Goal: Transaction & Acquisition: Purchase product/service

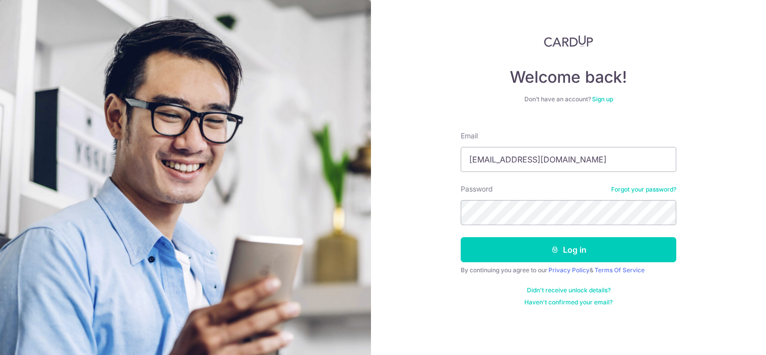
click at [628, 186] on link "Forgot your password?" at bounding box center [643, 189] width 65 height 8
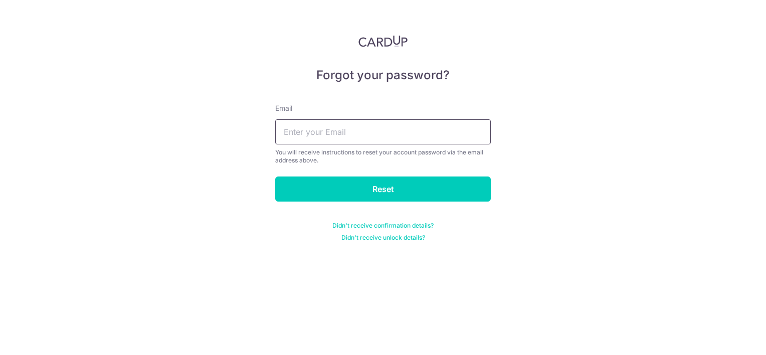
click at [324, 129] on input "text" at bounding box center [383, 131] width 216 height 25
type input "[EMAIL_ADDRESS][DOMAIN_NAME]"
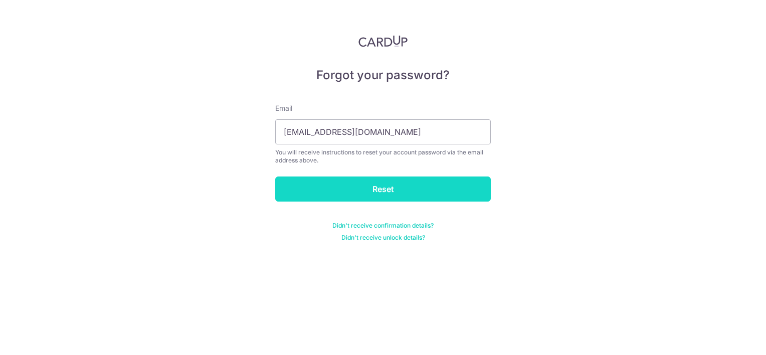
click at [343, 183] on input "Reset" at bounding box center [383, 188] width 216 height 25
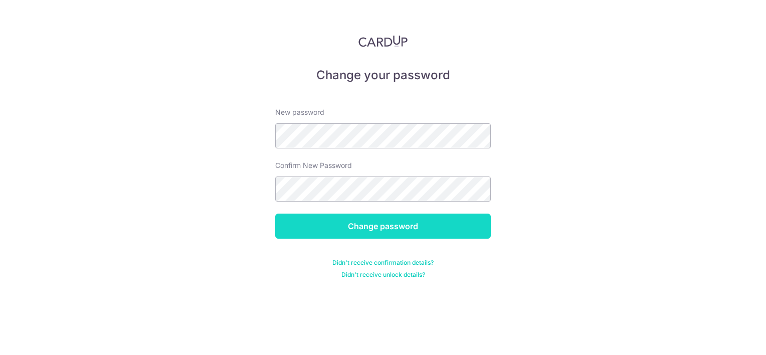
click at [388, 219] on input "Change password" at bounding box center [383, 226] width 216 height 25
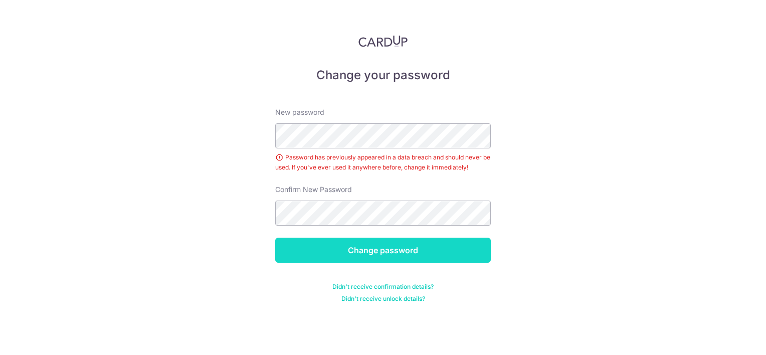
click at [388, 245] on input "Change password" at bounding box center [383, 250] width 216 height 25
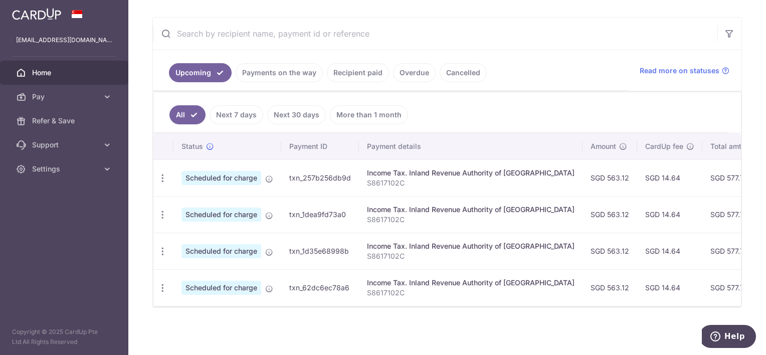
scroll to position [179, 0]
click at [373, 68] on link "Recipient paid" at bounding box center [358, 72] width 62 height 19
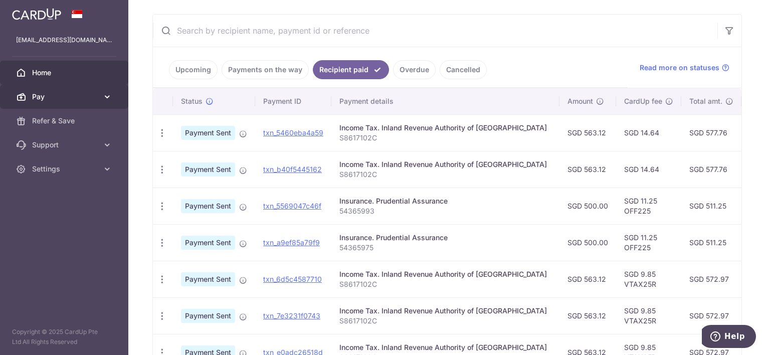
click at [59, 92] on span "Pay" at bounding box center [65, 97] width 66 height 10
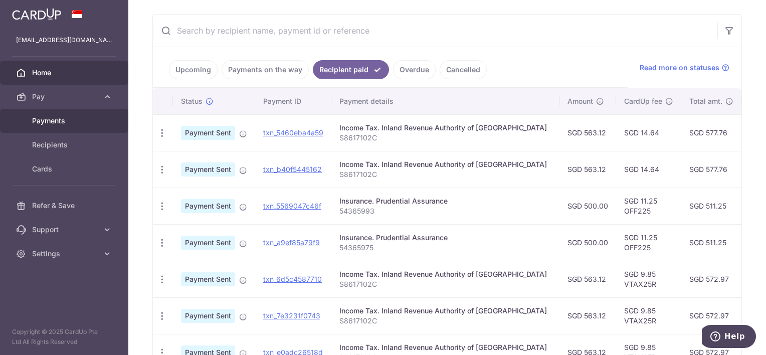
click at [59, 115] on link "Payments" at bounding box center [64, 121] width 128 height 24
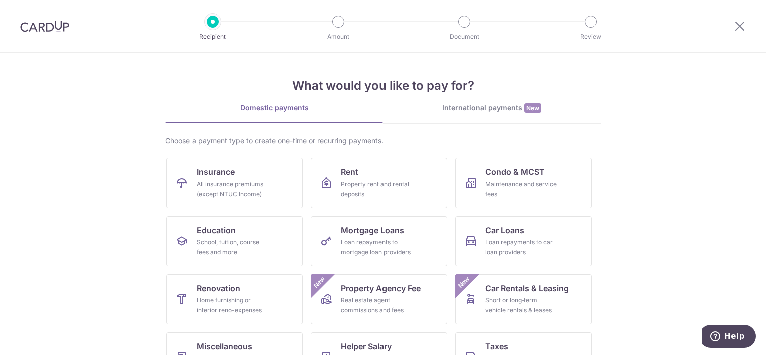
click at [33, 28] on img at bounding box center [44, 26] width 49 height 12
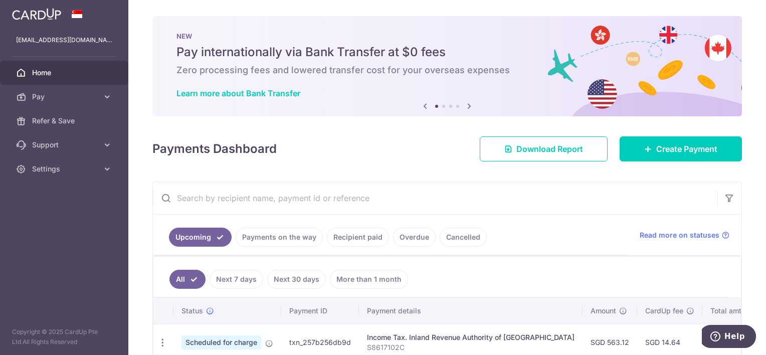
click at [29, 14] on img at bounding box center [36, 14] width 49 height 12
click at [466, 103] on icon at bounding box center [469, 106] width 12 height 13
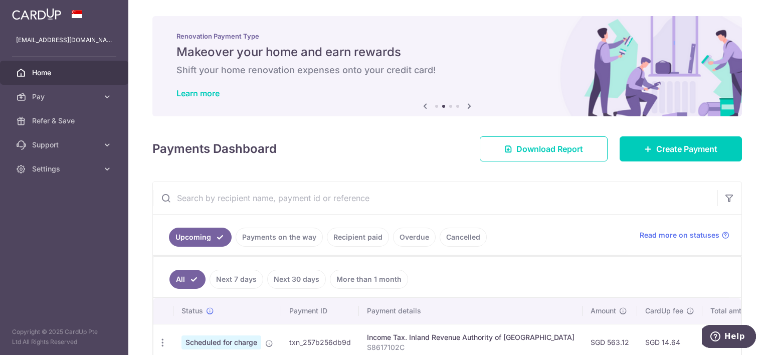
click at [466, 103] on icon at bounding box center [469, 106] width 12 height 13
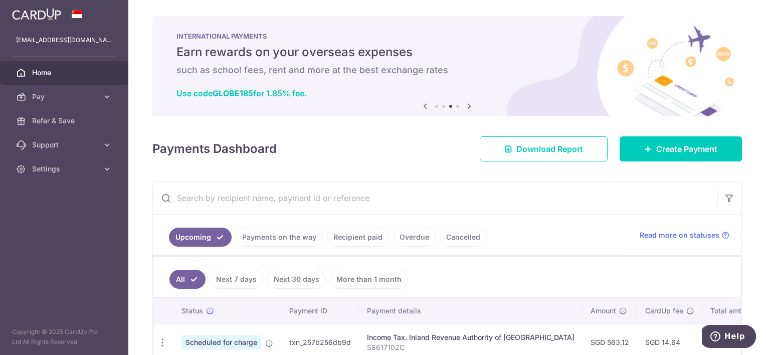
click at [466, 103] on icon at bounding box center [469, 106] width 12 height 13
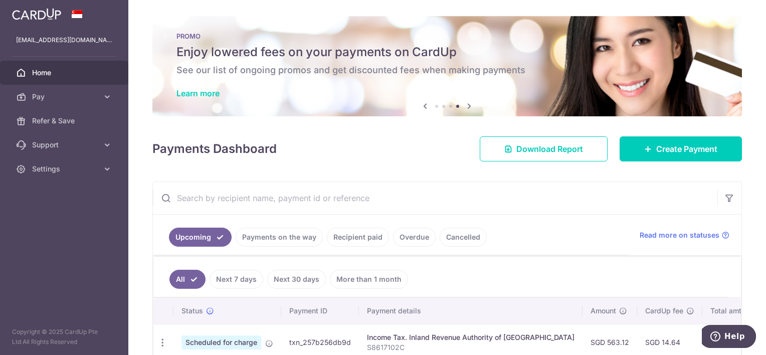
click at [269, 54] on h5 "Enjoy lowered fees on your payments on CardUp" at bounding box center [446, 52] width 541 height 16
click at [200, 94] on link "Learn more" at bounding box center [197, 93] width 43 height 10
click at [50, 101] on span "Pay" at bounding box center [65, 97] width 66 height 10
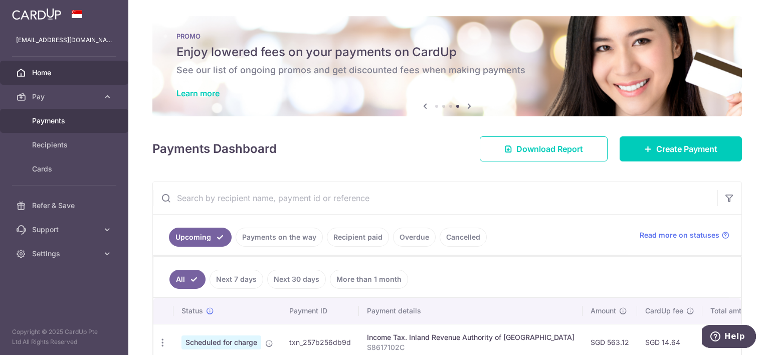
click at [45, 122] on span "Payments" at bounding box center [65, 121] width 66 height 10
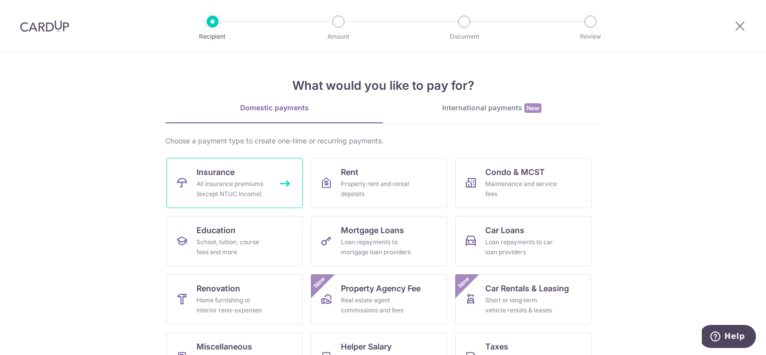
click at [244, 168] on link "Insurance All insurance premiums (except NTUC Income)" at bounding box center [234, 183] width 136 height 50
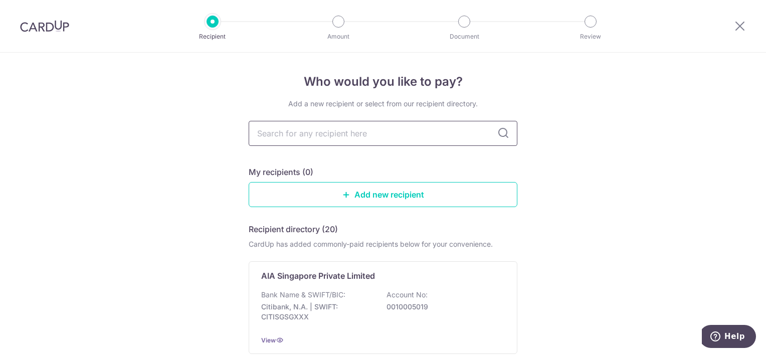
click at [303, 139] on input "text" at bounding box center [383, 133] width 269 height 25
type input "prud"
click at [504, 128] on icon at bounding box center [503, 133] width 12 height 12
click at [469, 136] on input "prud" at bounding box center [383, 133] width 269 height 25
type input "prudential"
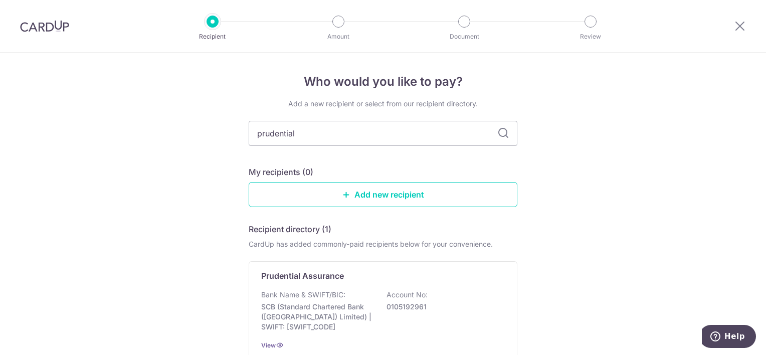
click at [501, 135] on icon at bounding box center [503, 133] width 12 height 12
drag, startPoint x: 323, startPoint y: 136, endPoint x: 231, endPoint y: 133, distance: 92.3
click at [231, 133] on div "Who would you like to pay? Add a new recipient or select from our recipient dir…" at bounding box center [383, 249] width 766 height 393
click at [383, 160] on div "Add a new recipient or select from our recipient directory. My recipients (0) A…" at bounding box center [383, 249] width 269 height 300
click at [362, 134] on input "text" at bounding box center [383, 133] width 269 height 25
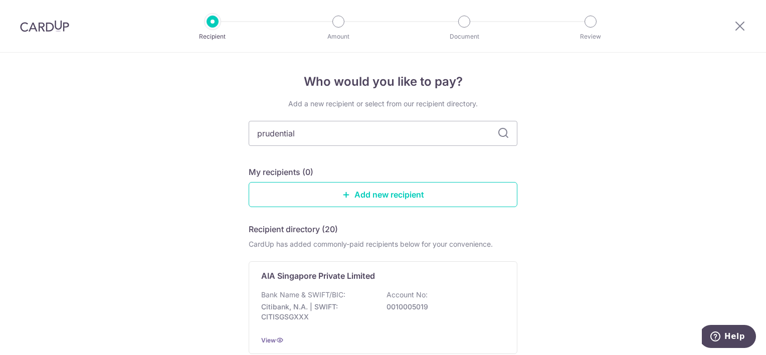
type input "prudential"
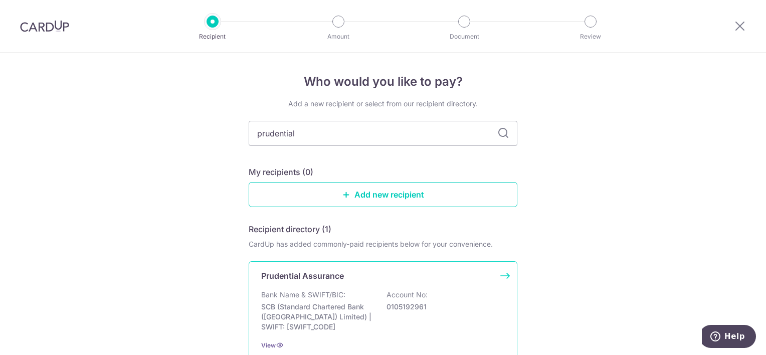
click at [381, 275] on div "Prudential Assurance" at bounding box center [377, 276] width 232 height 12
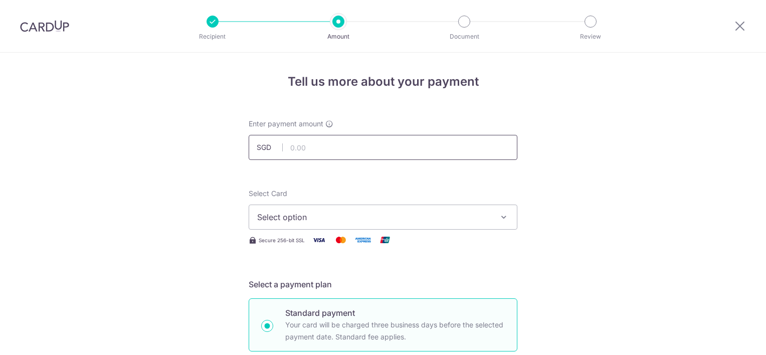
click at [346, 148] on input "text" at bounding box center [383, 147] width 269 height 25
type input "3"
type input "200.00"
click at [377, 215] on span "Select option" at bounding box center [374, 217] width 234 height 12
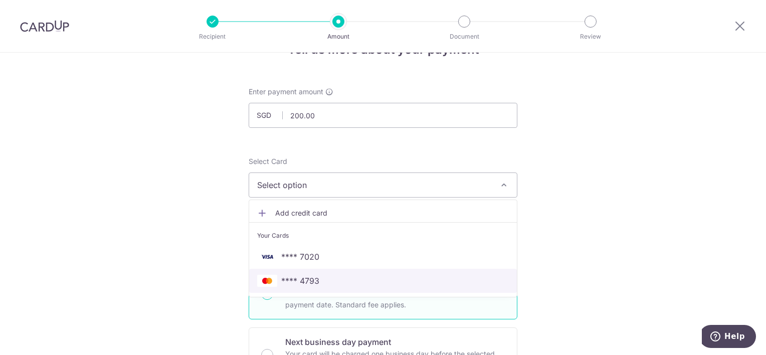
scroll to position [50, 0]
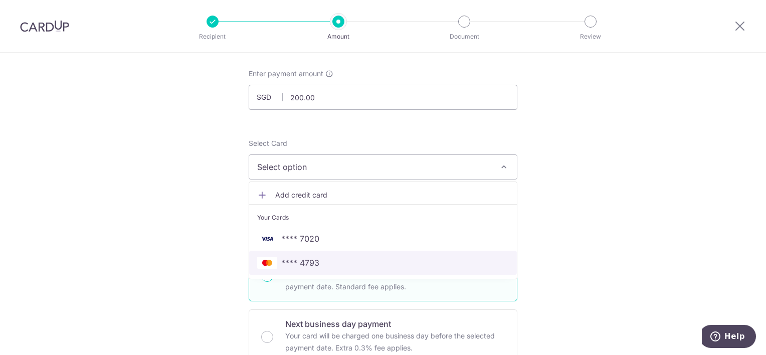
click at [313, 262] on span "**** 4793" at bounding box center [300, 263] width 38 height 12
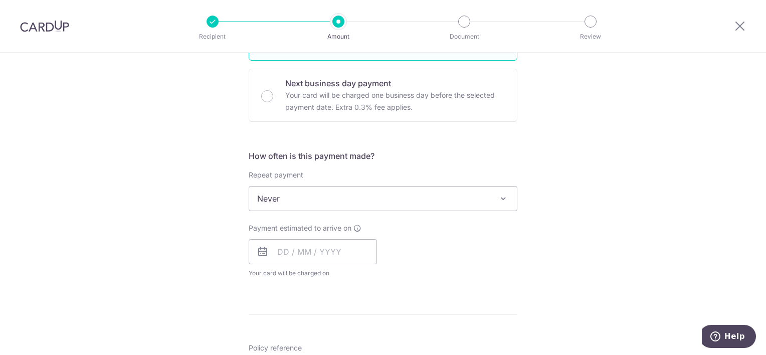
scroll to position [351, 0]
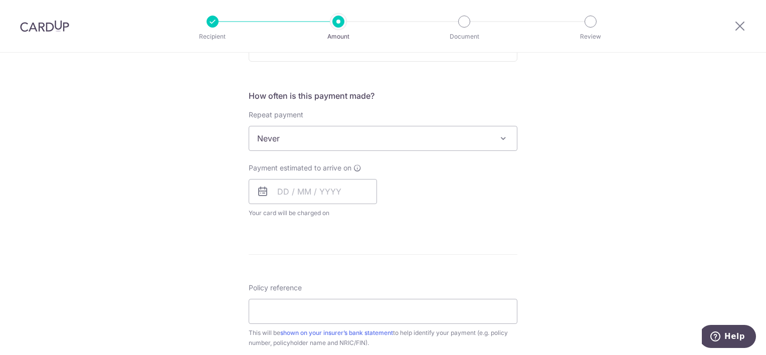
click at [369, 141] on span "Never" at bounding box center [383, 138] width 268 height 24
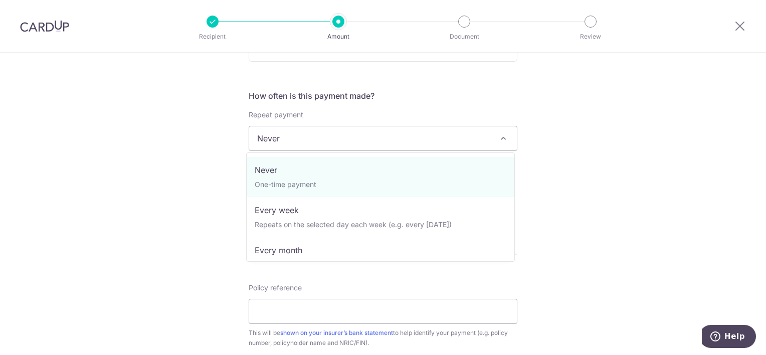
click at [689, 147] on div "Tell us more about your payment Enter payment amount SGD 200.00 200.00 Select C…" at bounding box center [383, 155] width 766 height 907
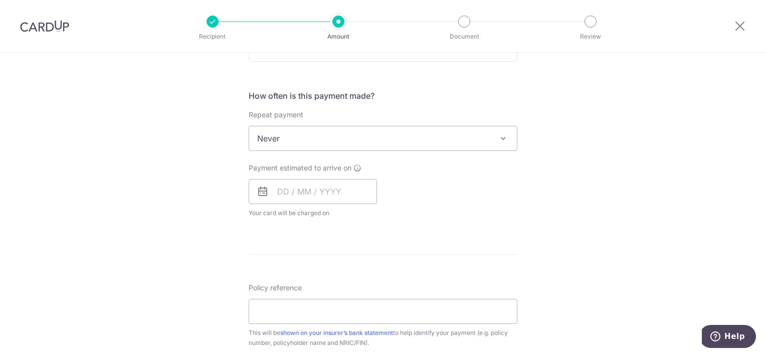
click at [317, 149] on span "Never" at bounding box center [383, 138] width 268 height 24
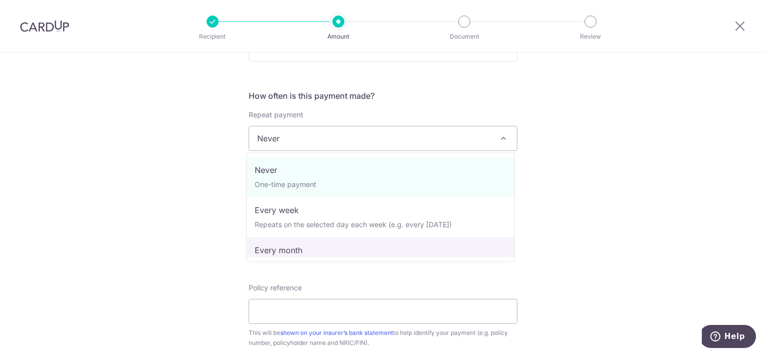
select select "3"
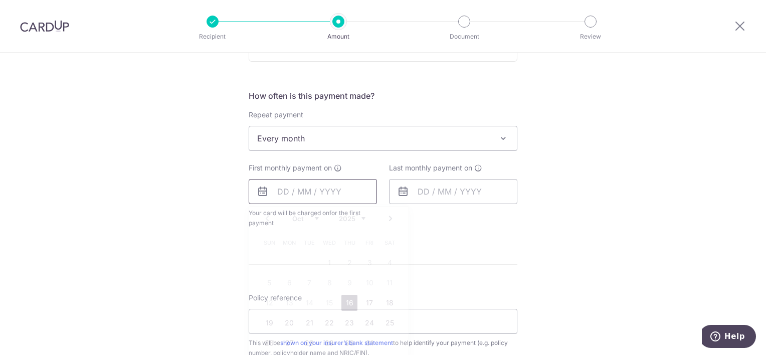
click at [334, 196] on input "text" at bounding box center [313, 191] width 128 height 25
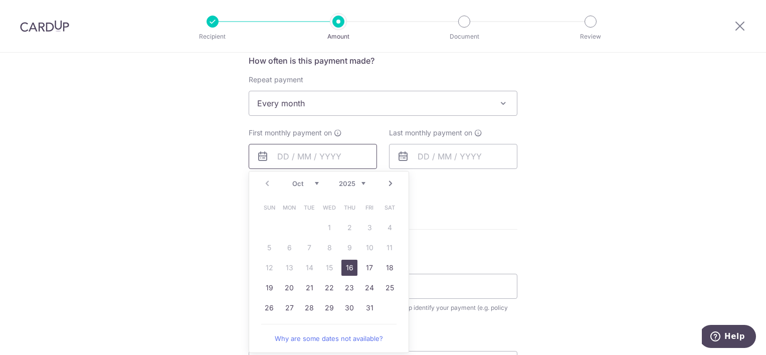
scroll to position [401, 0]
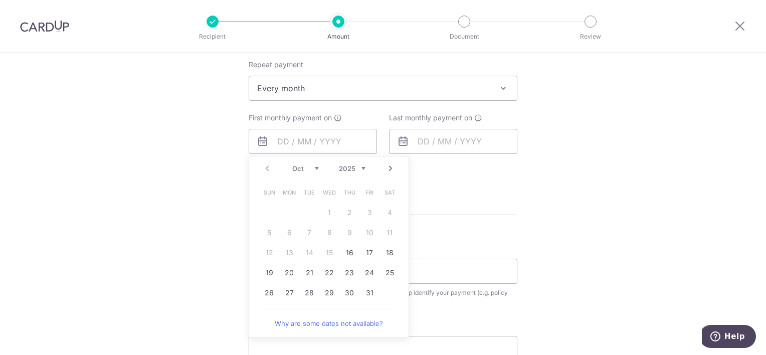
click at [385, 170] on link "Next" at bounding box center [390, 168] width 12 height 12
click at [268, 168] on link "Prev" at bounding box center [267, 168] width 12 height 12
click at [322, 272] on link "22" at bounding box center [329, 273] width 16 height 16
type input "[DATE]"
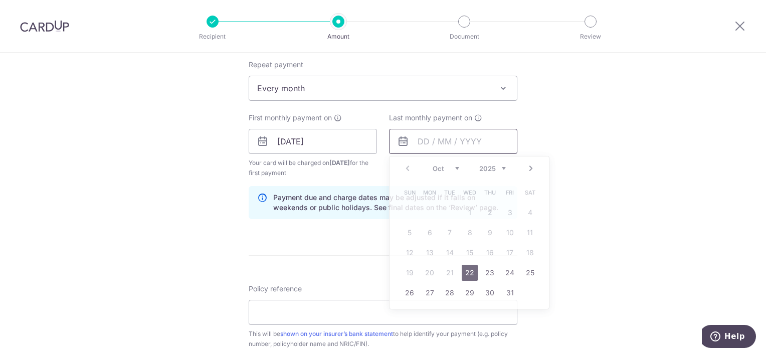
click at [436, 140] on input "text" at bounding box center [453, 141] width 128 height 25
click at [528, 166] on link "Next" at bounding box center [531, 168] width 12 height 12
click at [489, 269] on link "22" at bounding box center [490, 273] width 16 height 16
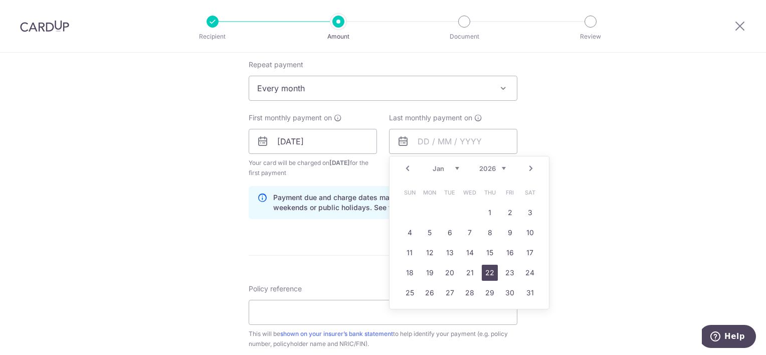
type input "[DATE]"
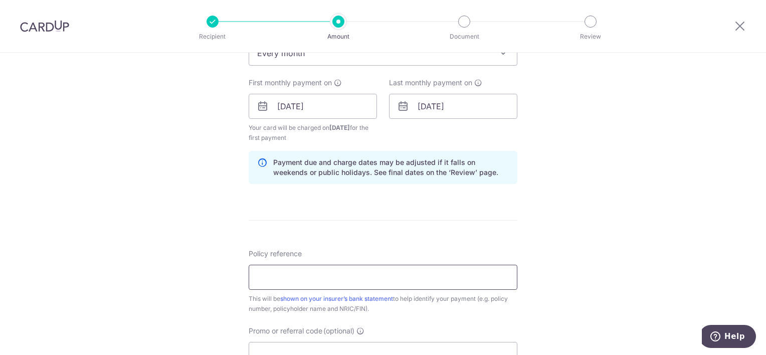
scroll to position [501, 0]
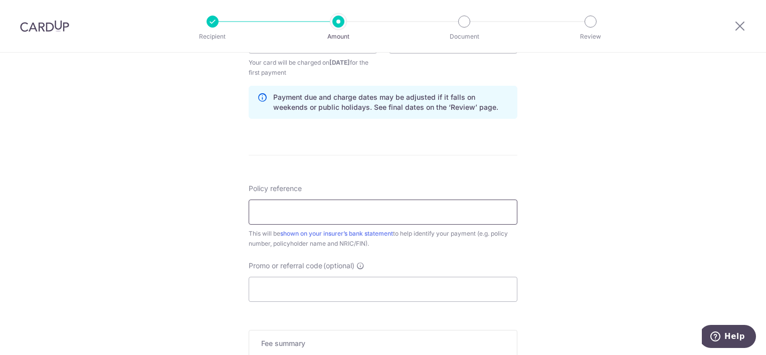
click at [315, 212] on input "Policy reference" at bounding box center [383, 211] width 269 height 25
type input "54365993"
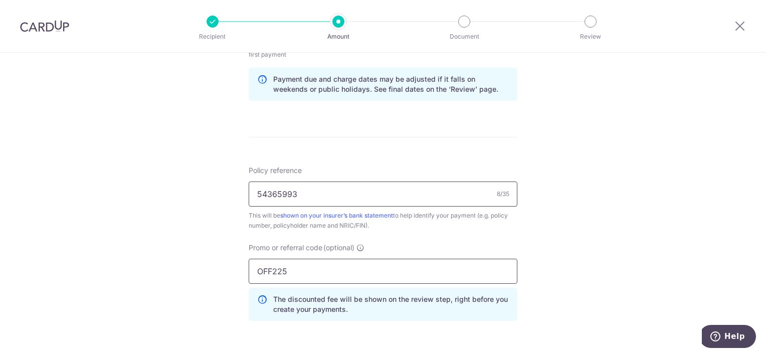
scroll to position [585, 0]
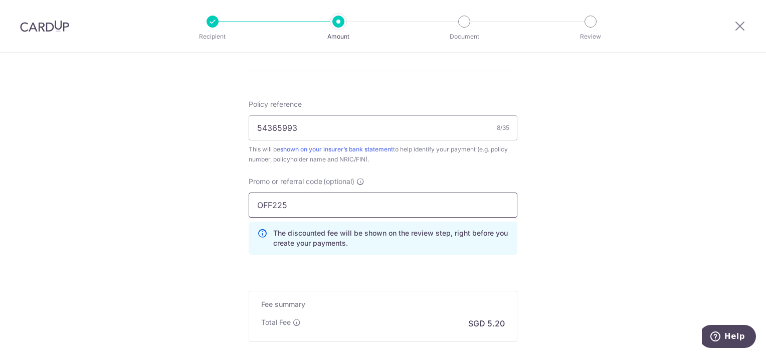
drag, startPoint x: 321, startPoint y: 200, endPoint x: 233, endPoint y: 203, distance: 87.8
paste input "REC18"
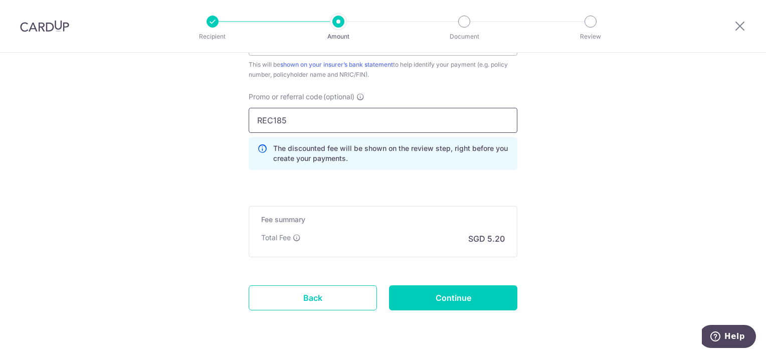
scroll to position [686, 0]
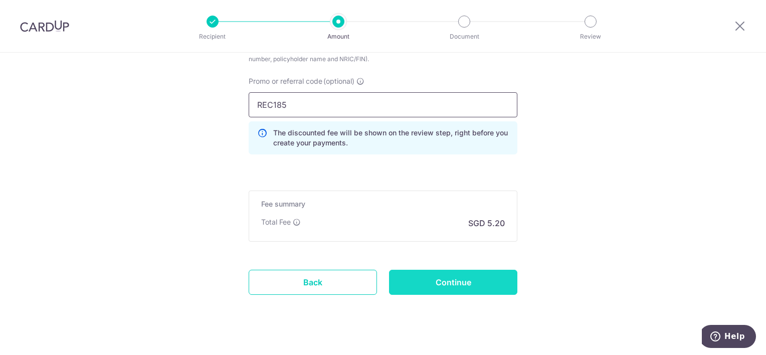
type input "REC185"
click at [432, 277] on input "Continue" at bounding box center [453, 282] width 128 height 25
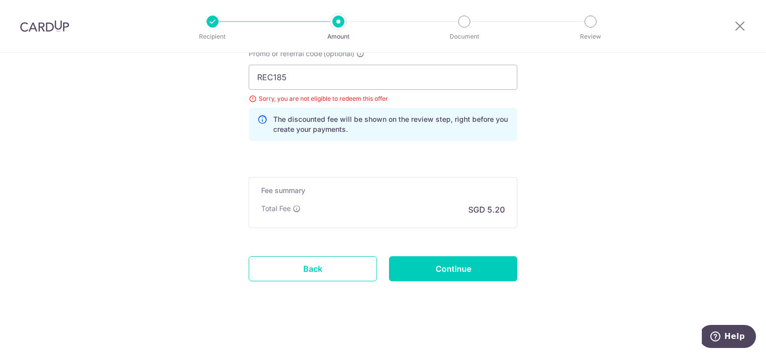
scroll to position [562, 0]
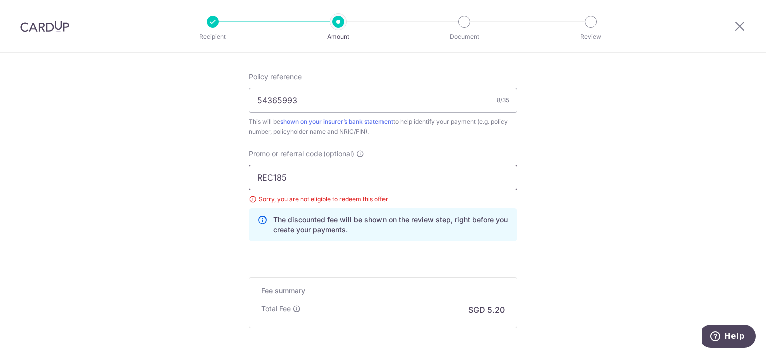
drag, startPoint x: 294, startPoint y: 179, endPoint x: 196, endPoint y: 174, distance: 98.4
paste input "OFF22"
type input "OFF225"
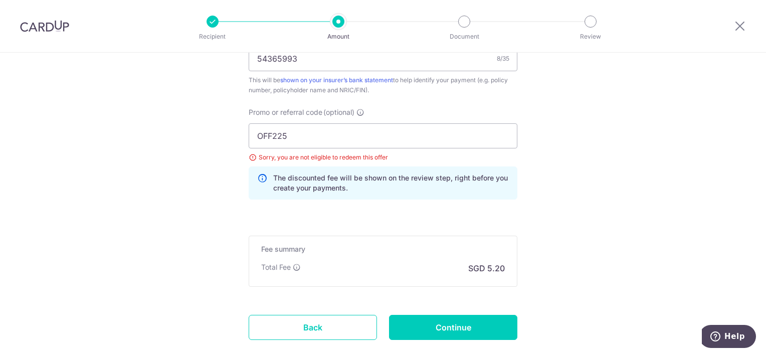
scroll to position [662, 0]
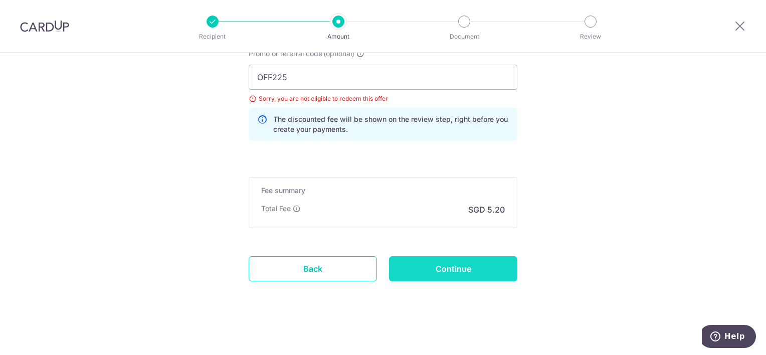
click at [443, 262] on input "Continue" at bounding box center [453, 268] width 128 height 25
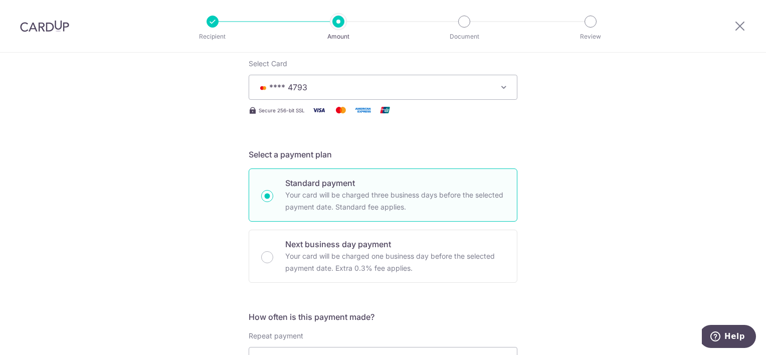
scroll to position [100, 0]
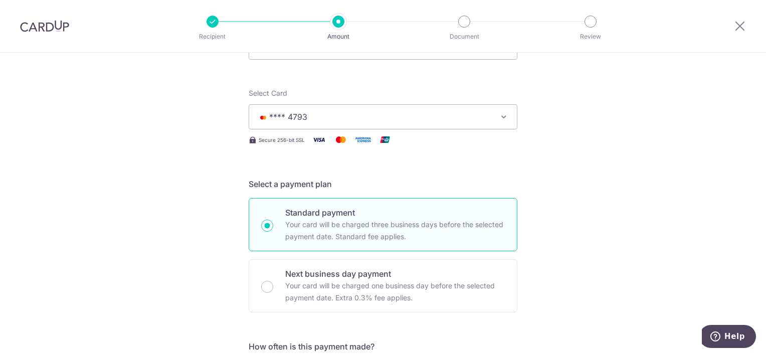
click at [500, 120] on icon "button" at bounding box center [504, 117] width 10 height 10
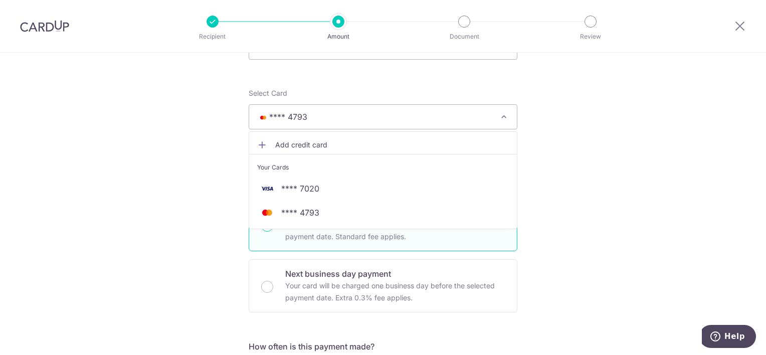
click at [308, 140] on span "Add credit card" at bounding box center [392, 145] width 234 height 10
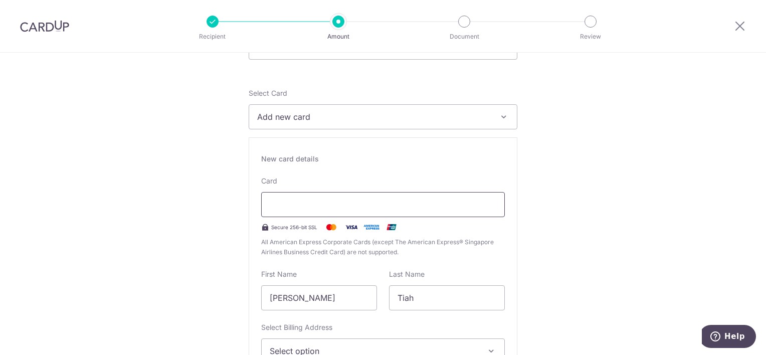
click at [322, 197] on div at bounding box center [383, 204] width 244 height 25
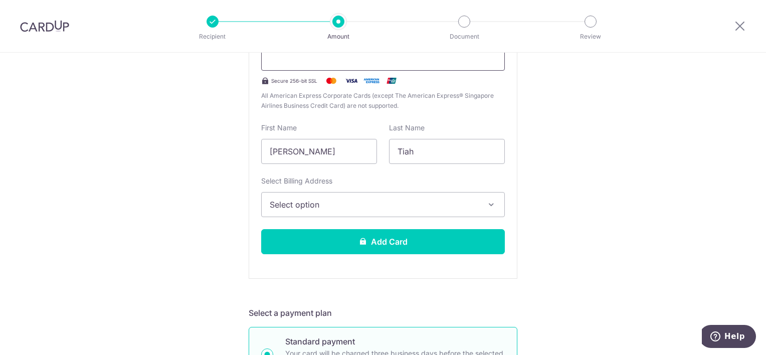
scroll to position [251, 0]
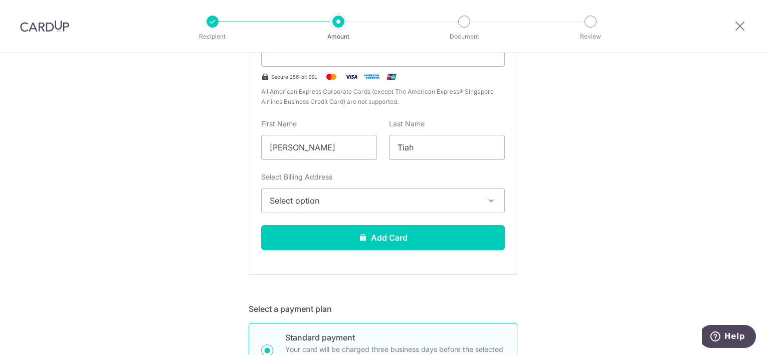
click at [360, 194] on span "Select option" at bounding box center [374, 200] width 208 height 12
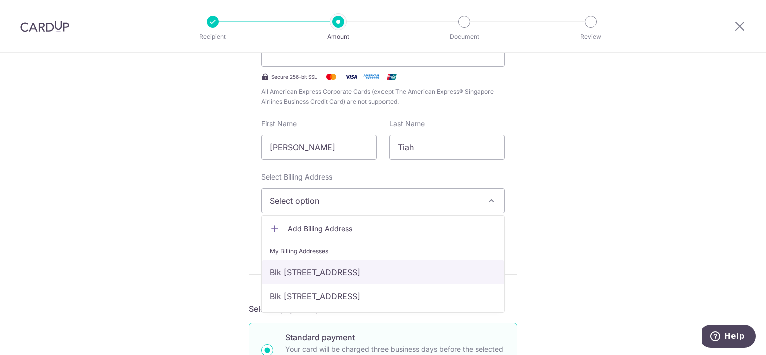
click at [316, 267] on link "Blk [STREET_ADDRESS]" at bounding box center [383, 272] width 243 height 24
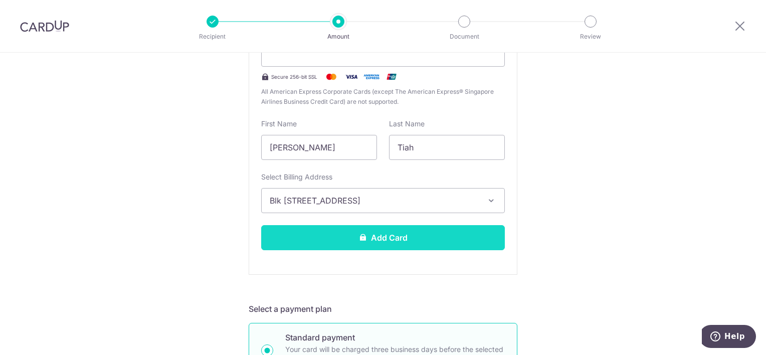
click at [329, 234] on button "Add Card" at bounding box center [383, 237] width 244 height 25
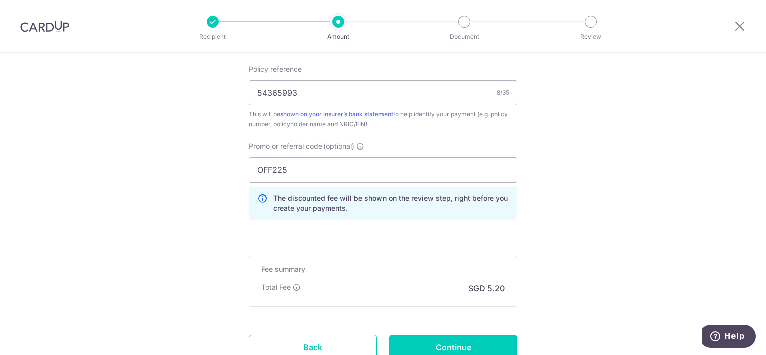
scroll to position [448, 0]
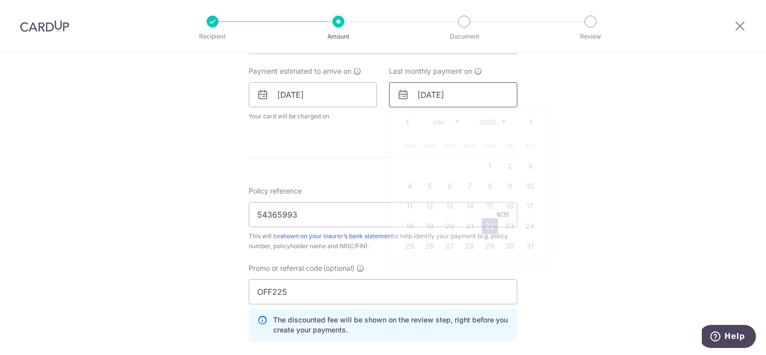
click at [479, 90] on input "[DATE]" at bounding box center [453, 94] width 128 height 25
click at [525, 121] on link "Next" at bounding box center [531, 122] width 12 height 12
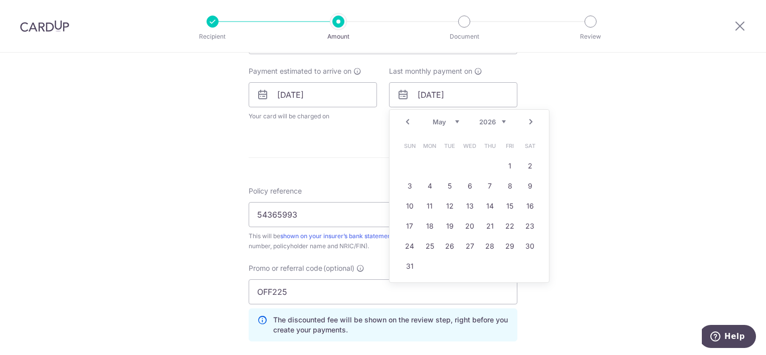
click at [525, 121] on link "Next" at bounding box center [531, 122] width 12 height 12
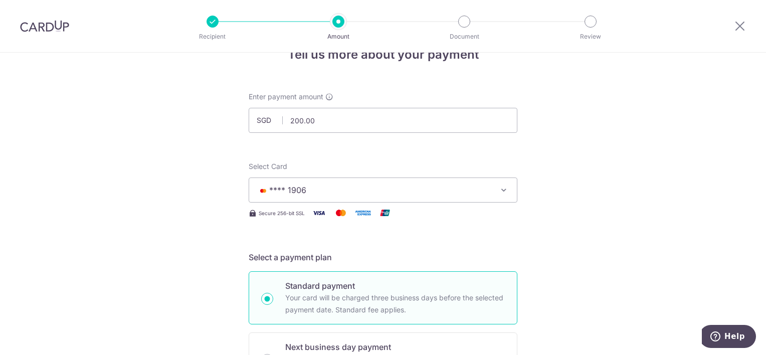
scroll to position [100, 0]
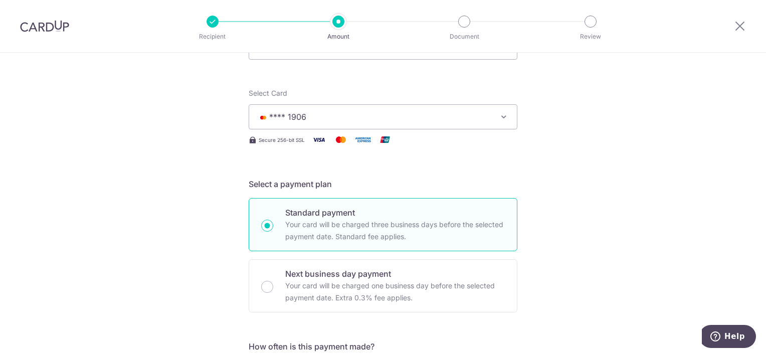
click at [348, 113] on span "**** 1906" at bounding box center [374, 117] width 234 height 12
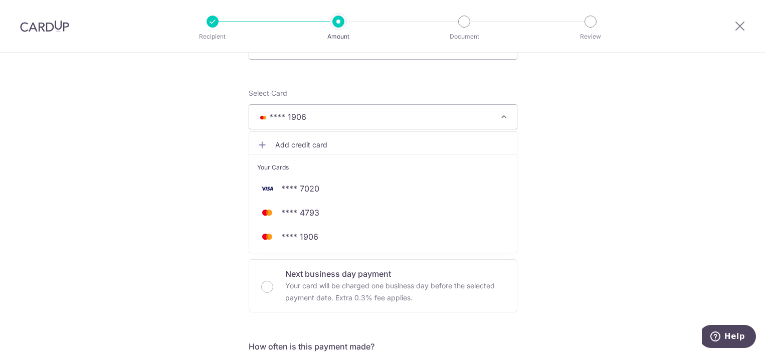
click at [289, 145] on span "Add credit card" at bounding box center [392, 145] width 234 height 10
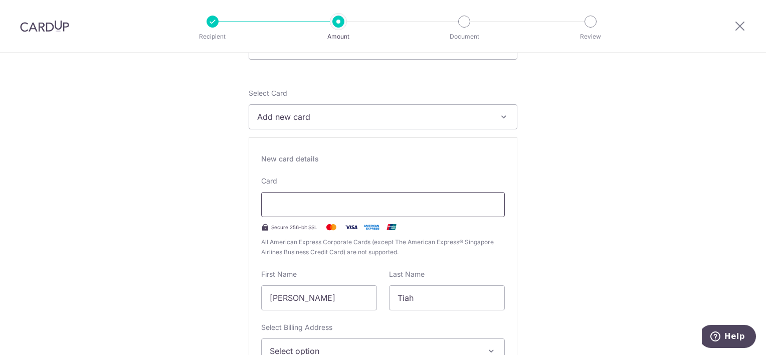
click at [312, 210] on iframe at bounding box center [383, 204] width 227 height 12
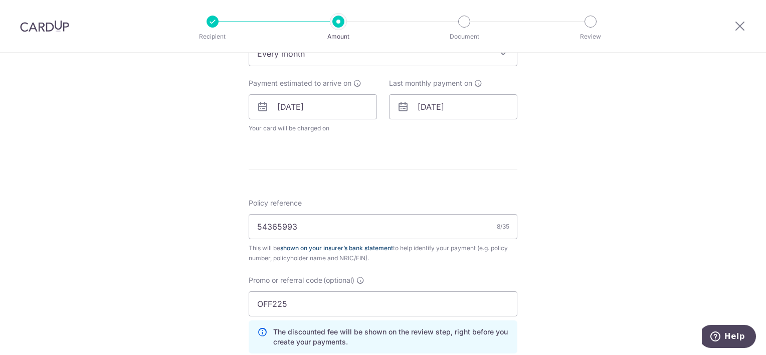
scroll to position [752, 0]
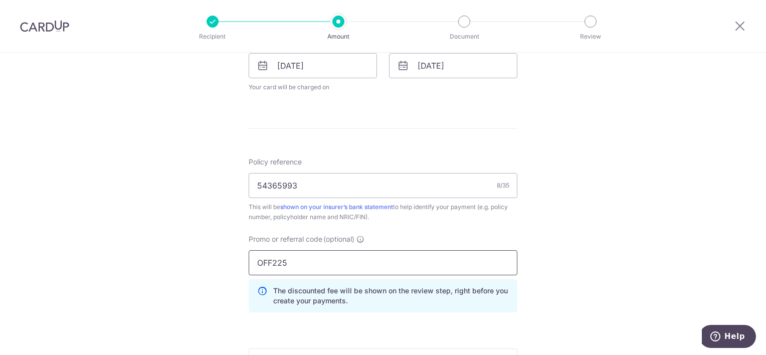
drag, startPoint x: 309, startPoint y: 260, endPoint x: 226, endPoint y: 263, distance: 83.2
paste input "REC18"
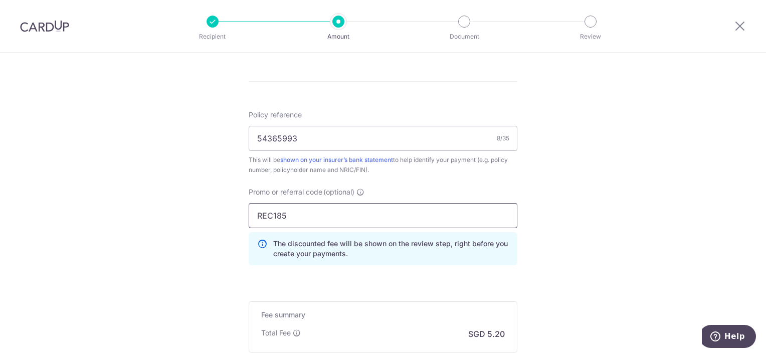
scroll to position [852, 0]
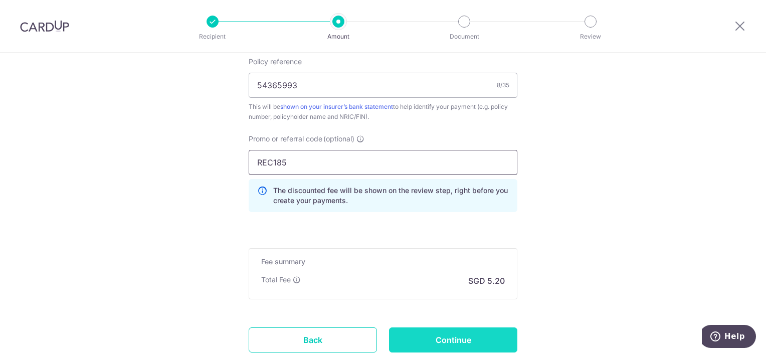
type input "REC185"
click at [461, 333] on input "Continue" at bounding box center [453, 339] width 128 height 25
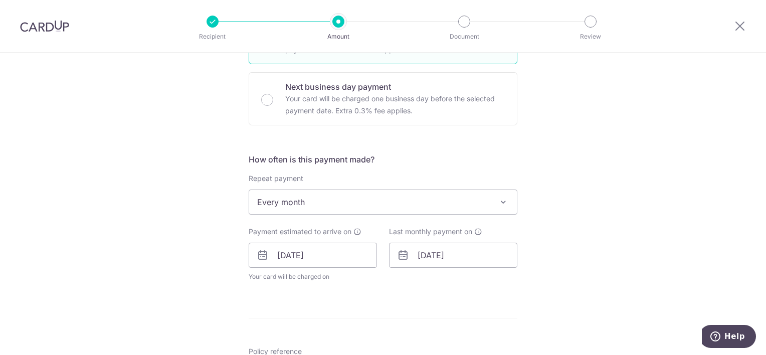
scroll to position [97, 0]
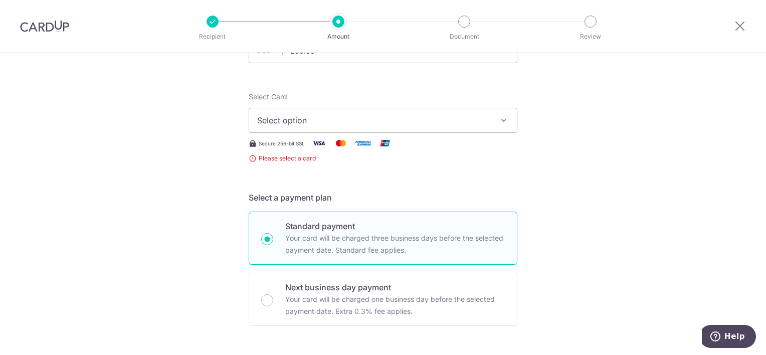
click at [476, 120] on span "Select option" at bounding box center [374, 120] width 234 height 12
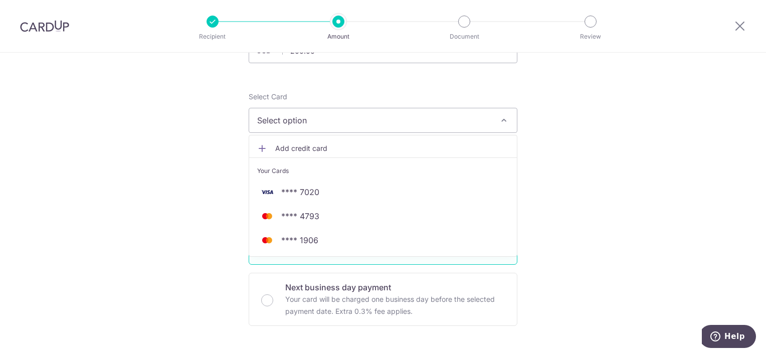
click at [312, 145] on span "Add credit card" at bounding box center [392, 148] width 234 height 10
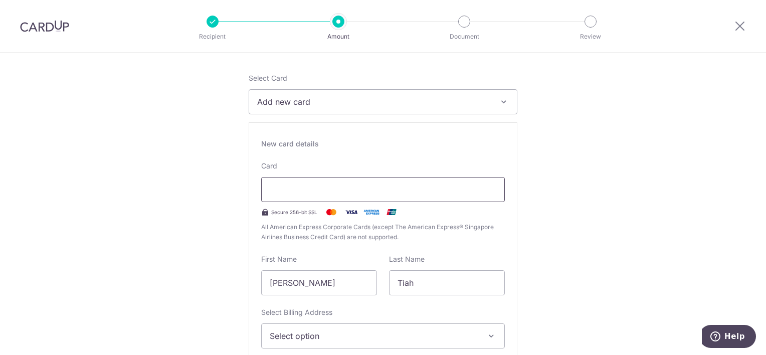
scroll to position [147, 0]
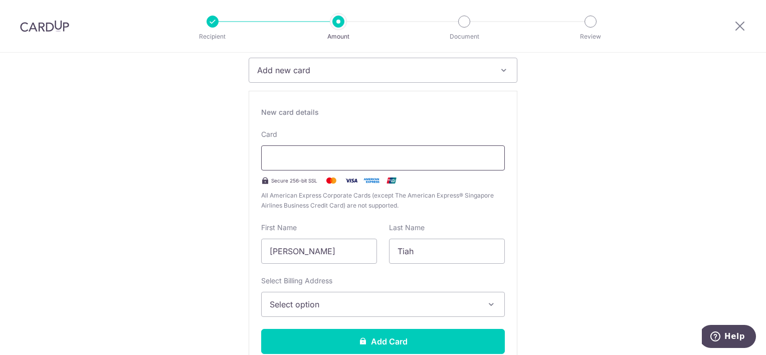
click at [359, 164] on div at bounding box center [383, 157] width 244 height 25
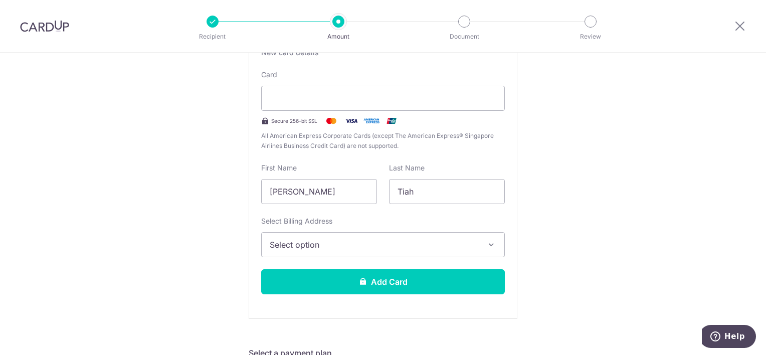
scroll to position [247, 0]
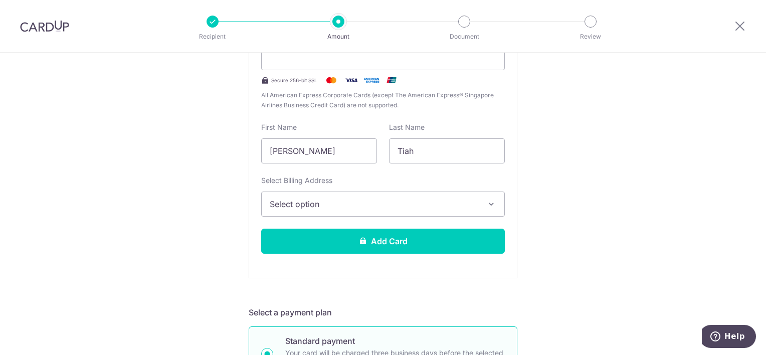
click at [328, 198] on span "Select option" at bounding box center [374, 204] width 208 height 12
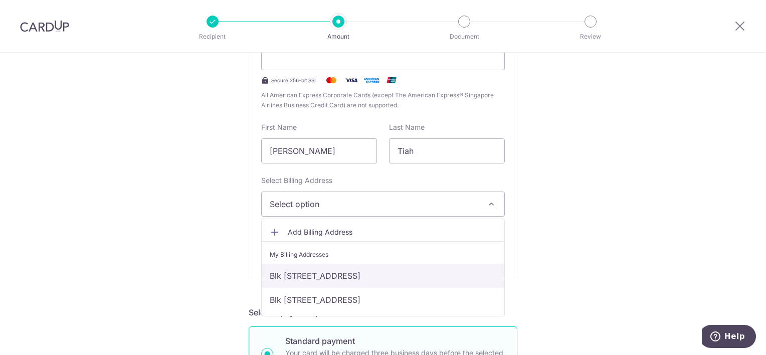
click at [327, 272] on link "Blk [STREET_ADDRESS]" at bounding box center [383, 276] width 243 height 24
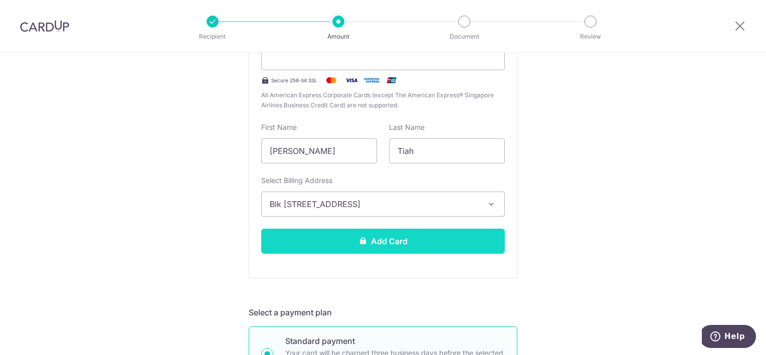
click at [338, 235] on button "Add Card" at bounding box center [383, 241] width 244 height 25
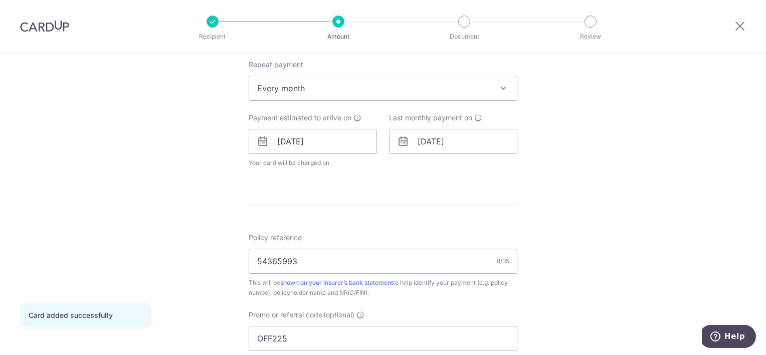
scroll to position [501, 0]
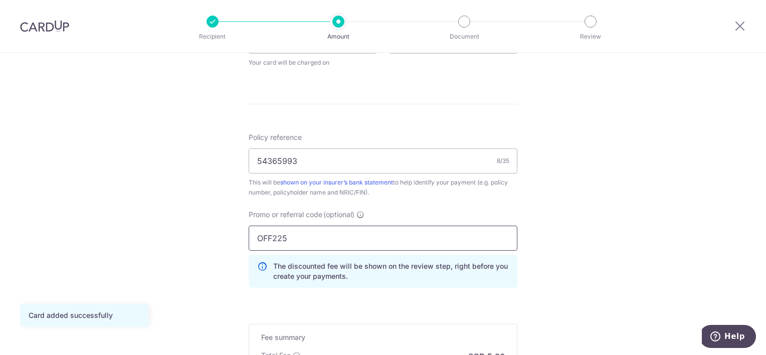
drag, startPoint x: 331, startPoint y: 239, endPoint x: 179, endPoint y: 226, distance: 152.4
click at [184, 227] on div "Tell us more about your payment Enter payment amount SGD 200.00 200.00 Card add…" at bounding box center [383, 27] width 766 height 952
paste input "REC18"
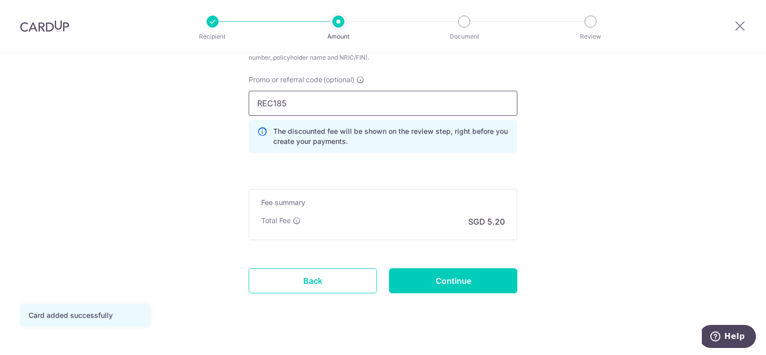
scroll to position [648, 0]
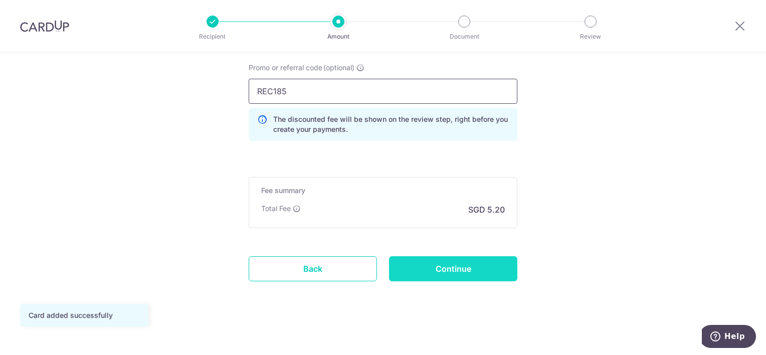
type input "REC185"
click at [467, 264] on input "Continue" at bounding box center [453, 268] width 128 height 25
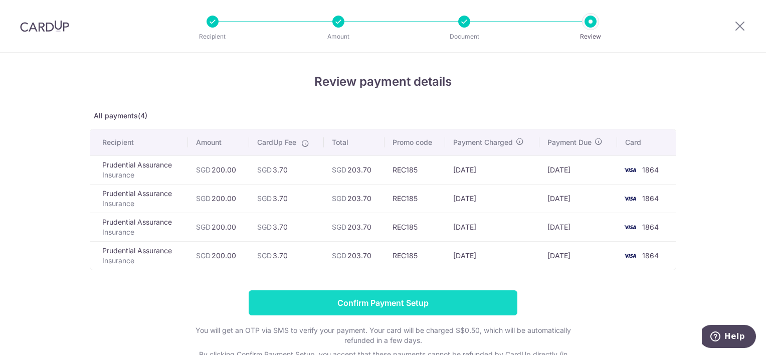
click at [413, 302] on input "Confirm Payment Setup" at bounding box center [383, 302] width 269 height 25
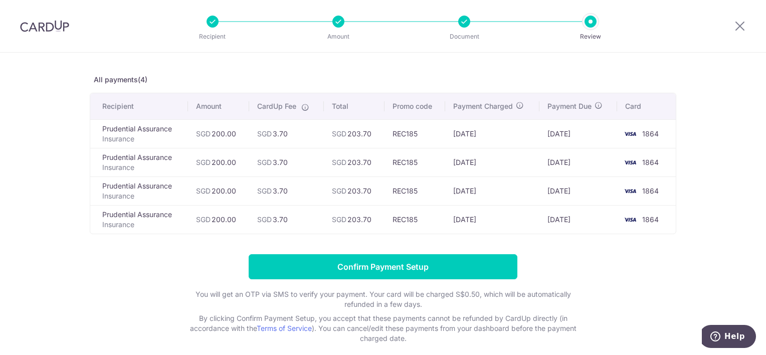
scroll to position [83, 0]
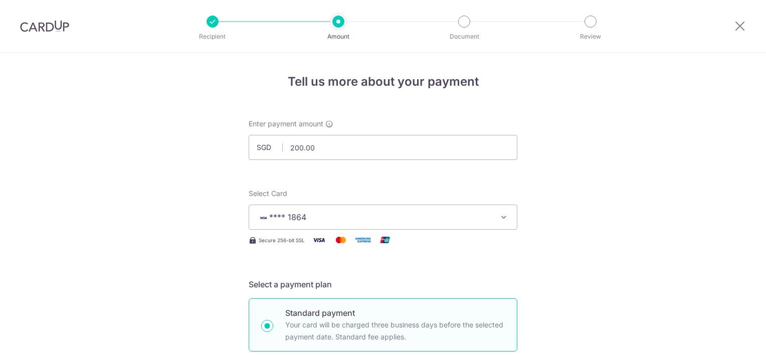
type input "150.00"
drag, startPoint x: 312, startPoint y: 146, endPoint x: 286, endPoint y: 152, distance: 26.7
click at [286, 152] on input "150.00" at bounding box center [383, 147] width 269 height 25
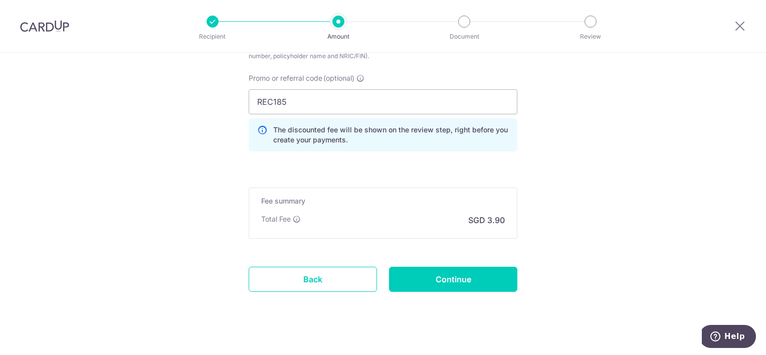
scroll to position [648, 0]
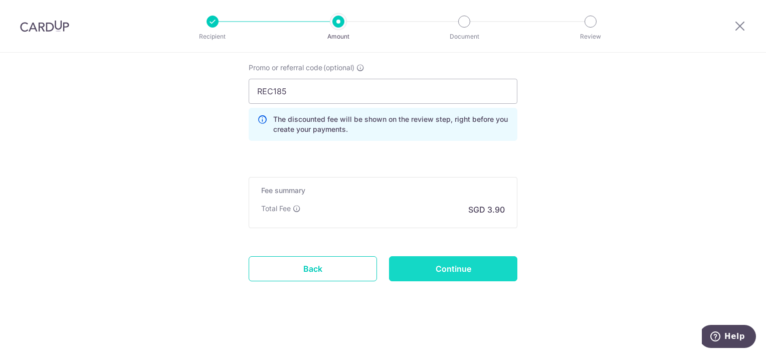
click at [414, 262] on input "Continue" at bounding box center [453, 268] width 128 height 25
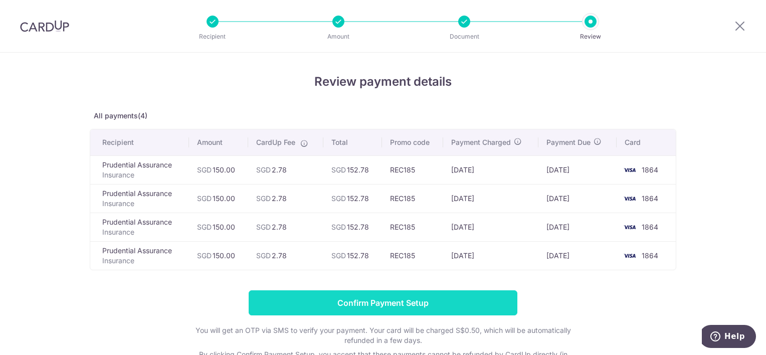
click at [356, 302] on input "Confirm Payment Setup" at bounding box center [383, 302] width 269 height 25
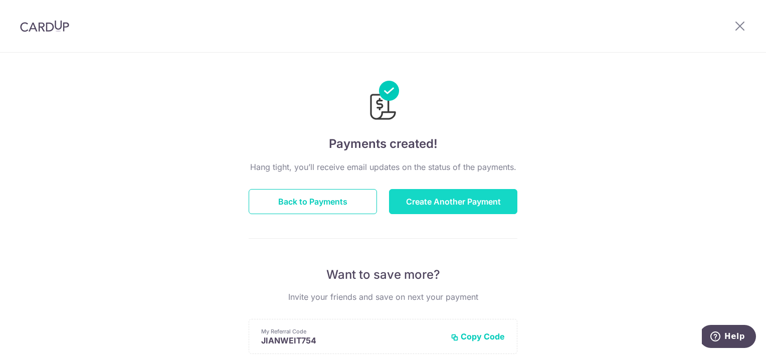
click at [460, 202] on button "Create Another Payment" at bounding box center [453, 201] width 128 height 25
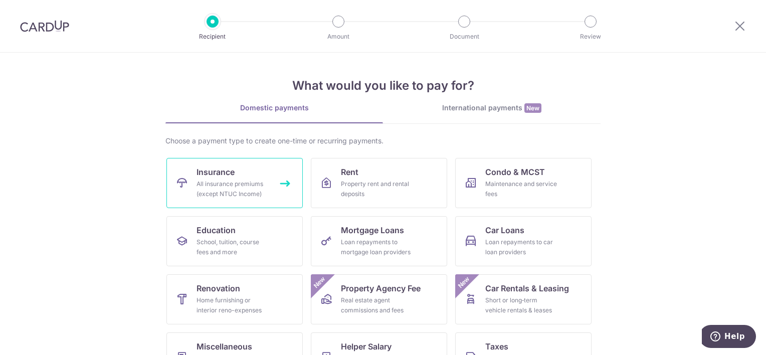
click at [231, 180] on div "All insurance premiums (except NTUC Income)" at bounding box center [232, 189] width 72 height 20
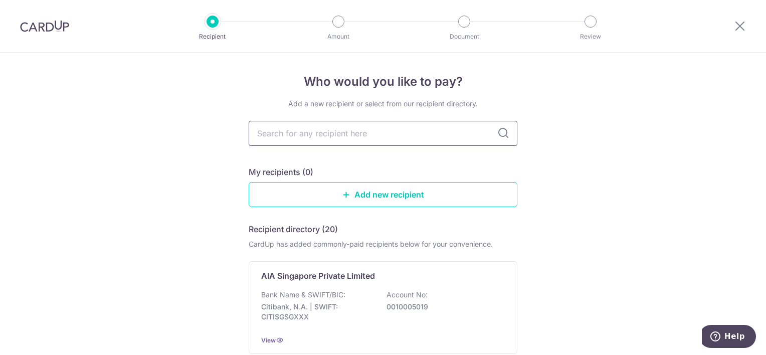
click at [380, 128] on input "text" at bounding box center [383, 133] width 269 height 25
type input "prudential"
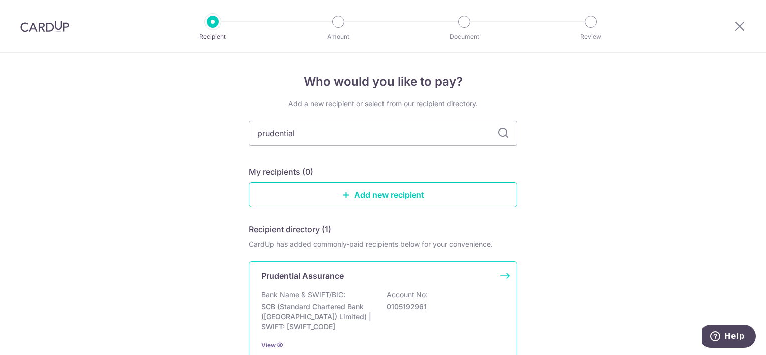
click at [333, 287] on div "Prudential Assurance Bank Name & SWIFT/BIC: SCB (Standard Chartered Bank (Singa…" at bounding box center [383, 310] width 269 height 98
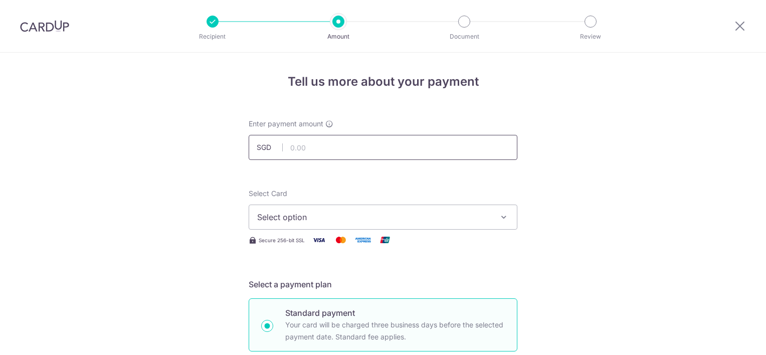
click at [358, 150] on input "text" at bounding box center [383, 147] width 269 height 25
type input "150.00"
click at [329, 220] on span "Select option" at bounding box center [374, 217] width 234 height 12
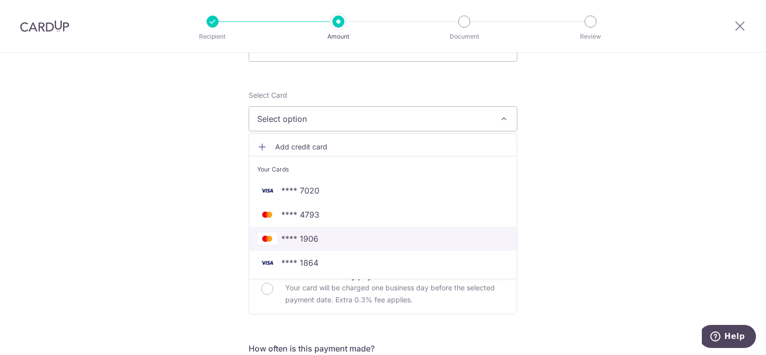
scroll to position [100, 0]
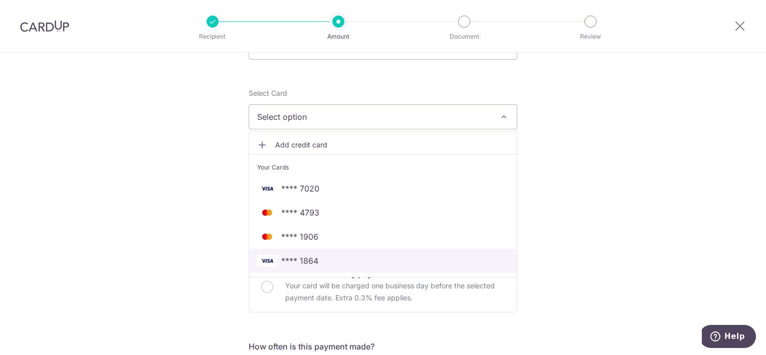
click at [321, 256] on span "**** 1864" at bounding box center [383, 261] width 252 height 12
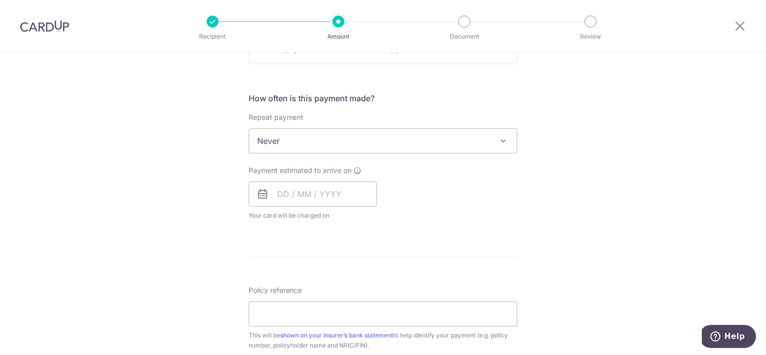
scroll to position [351, 0]
click at [345, 135] on span "Never" at bounding box center [383, 138] width 268 height 24
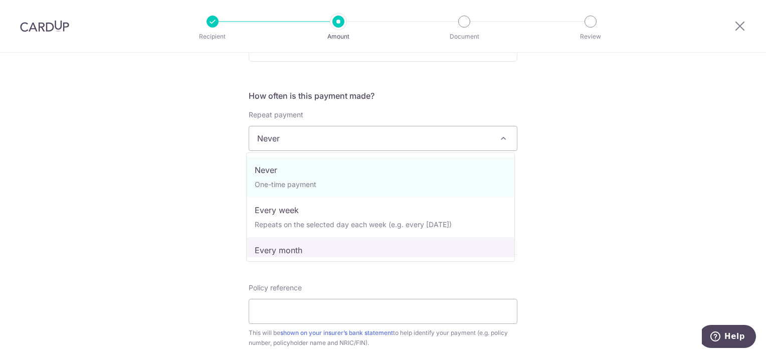
select select "3"
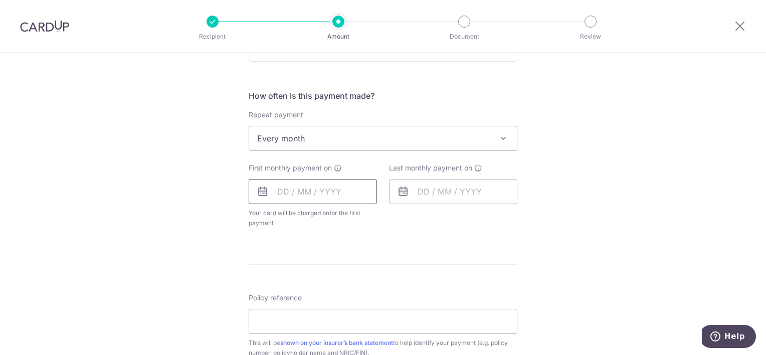
click at [333, 193] on input "text" at bounding box center [313, 191] width 128 height 25
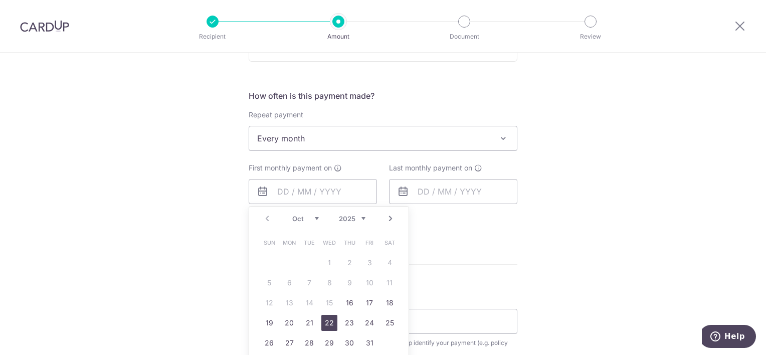
click at [326, 323] on link "22" at bounding box center [329, 323] width 16 height 16
type input "[DATE]"
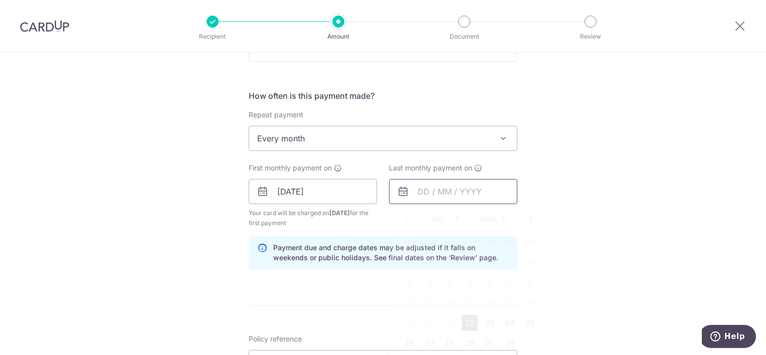
click at [429, 188] on input "text" at bounding box center [453, 191] width 128 height 25
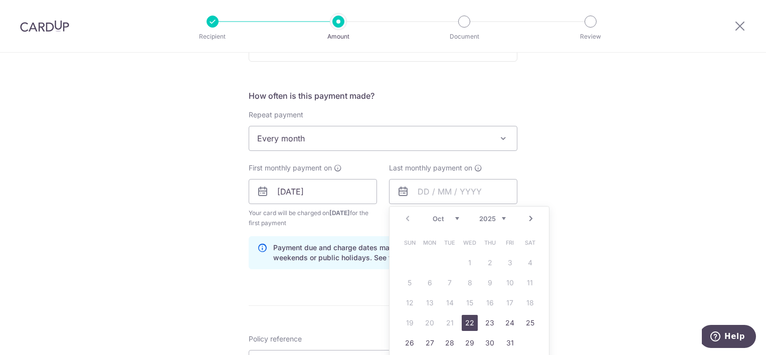
click at [525, 217] on link "Next" at bounding box center [531, 219] width 12 height 12
click at [528, 217] on link "Next" at bounding box center [531, 219] width 12 height 12
click at [483, 321] on link "22" at bounding box center [490, 323] width 16 height 16
type input "[DATE]"
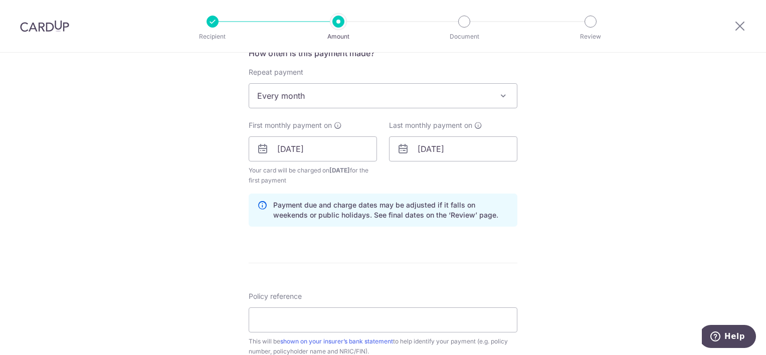
scroll to position [451, 0]
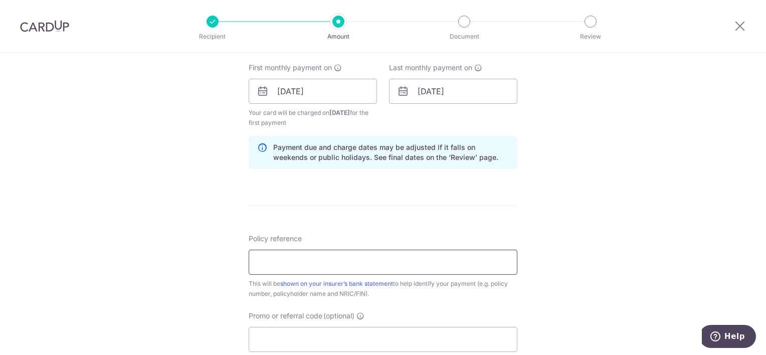
click at [309, 255] on input "Policy reference" at bounding box center [383, 262] width 269 height 25
type input "54365975"
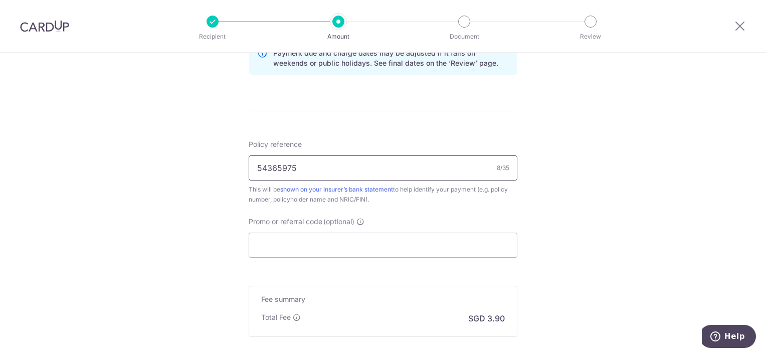
scroll to position [551, 0]
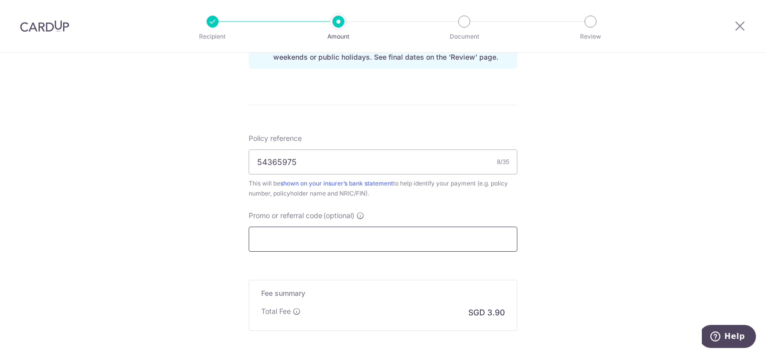
click at [315, 245] on input "Promo or referral code (optional)" at bounding box center [383, 239] width 269 height 25
paste input "REC185"
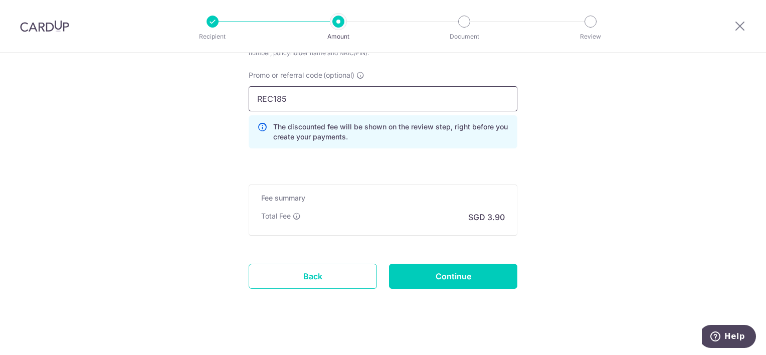
scroll to position [699, 0]
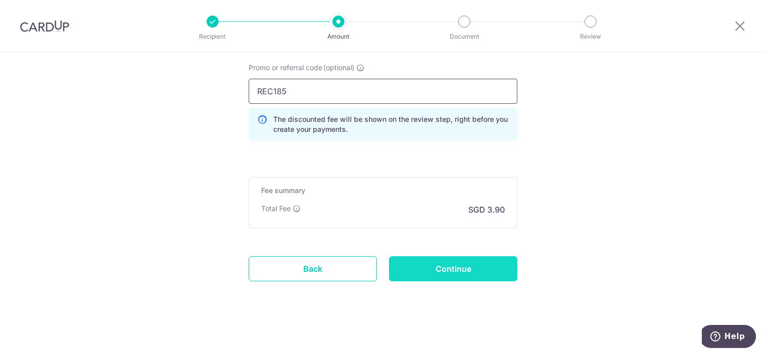
type input "REC185"
click at [494, 268] on input "Continue" at bounding box center [453, 268] width 128 height 25
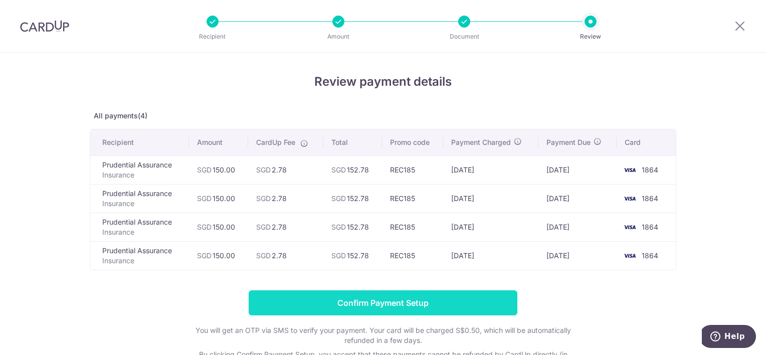
click at [394, 298] on input "Confirm Payment Setup" at bounding box center [383, 302] width 269 height 25
